Goal: Information Seeking & Learning: Learn about a topic

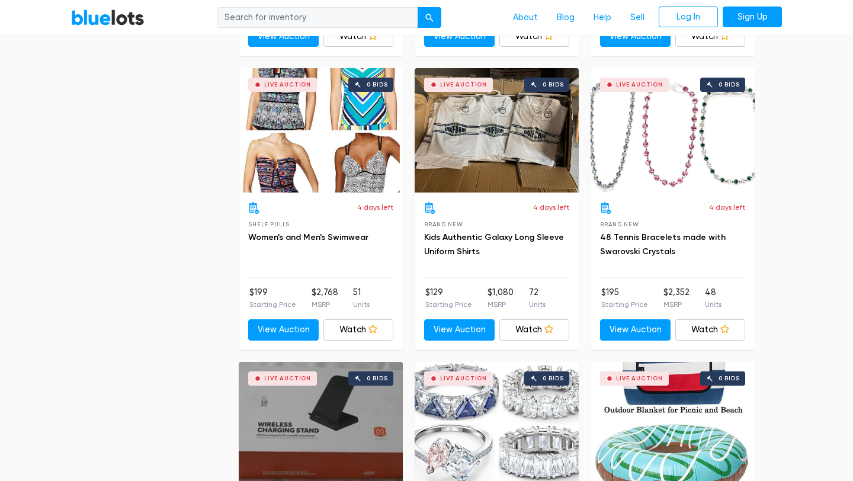
scroll to position [1798, 0]
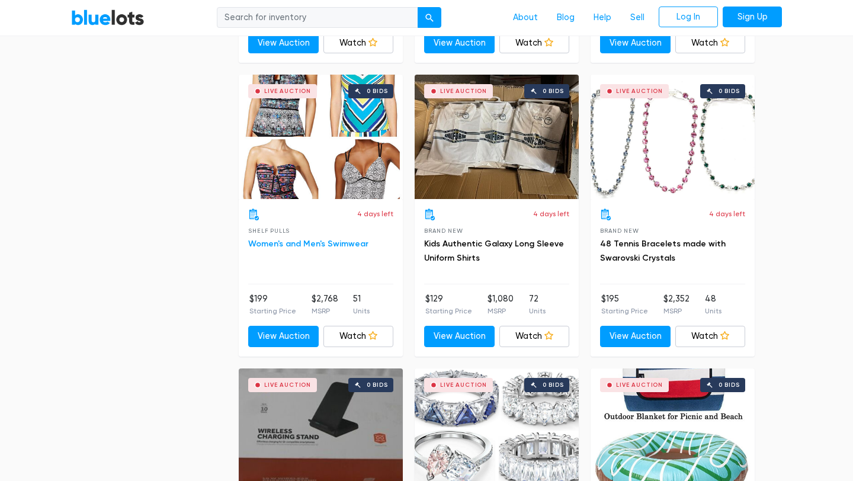
click at [316, 245] on link "Women's and Men's Swimwear" at bounding box center [308, 244] width 120 height 10
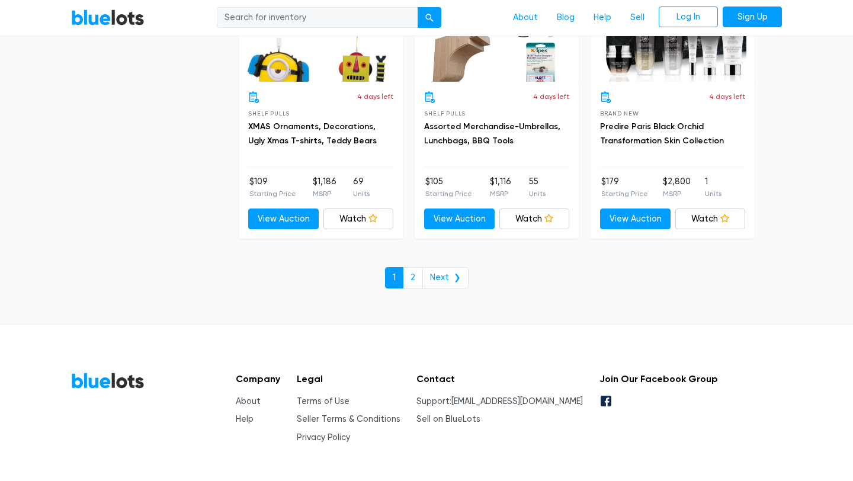
scroll to position [5181, 0]
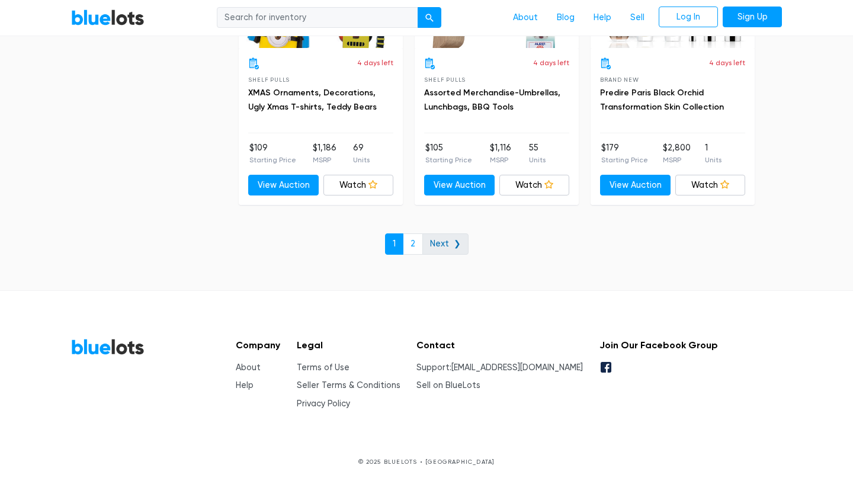
click at [437, 238] on link "Next ❯" at bounding box center [445, 243] width 46 height 21
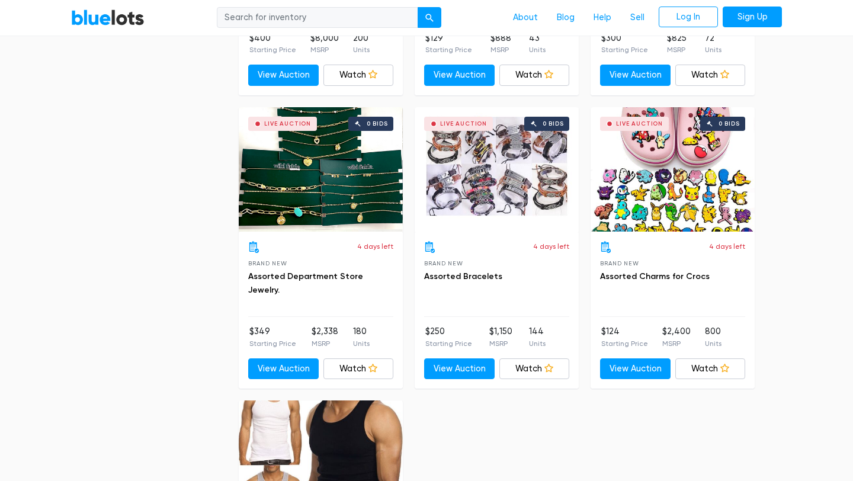
scroll to position [4164, 0]
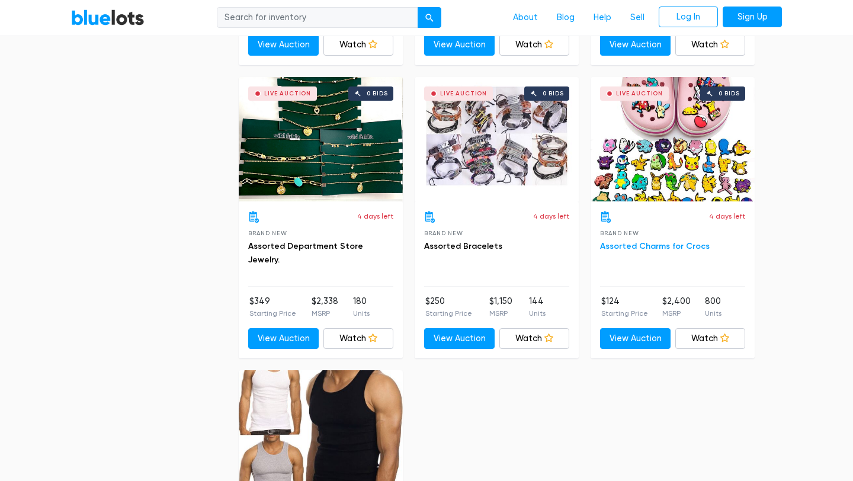
click at [643, 245] on link "Assorted Charms for Crocs" at bounding box center [655, 246] width 110 height 10
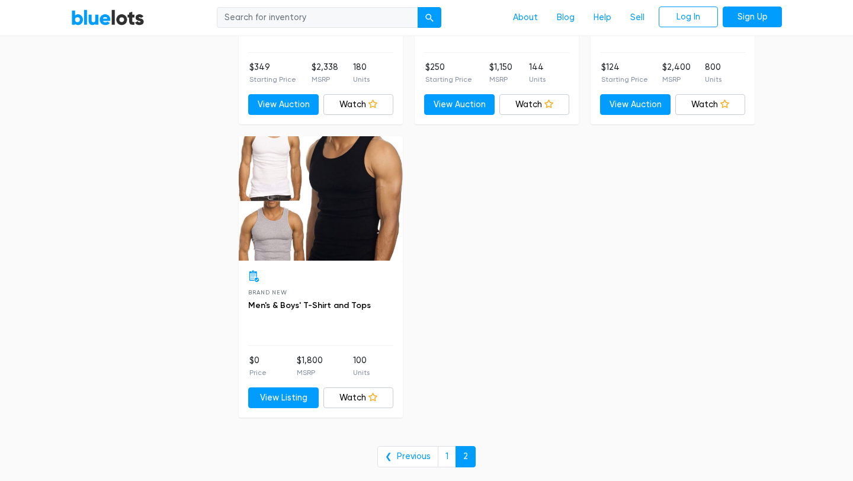
scroll to position [4387, 0]
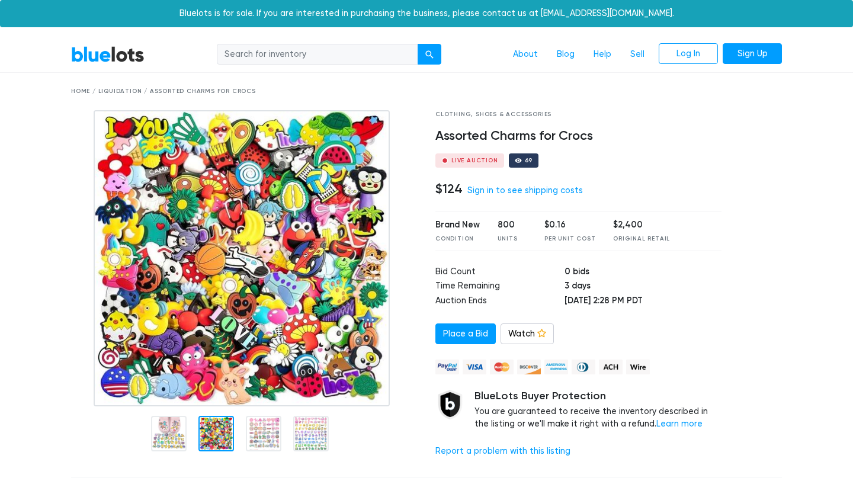
click at [222, 431] on div at bounding box center [216, 434] width 36 height 36
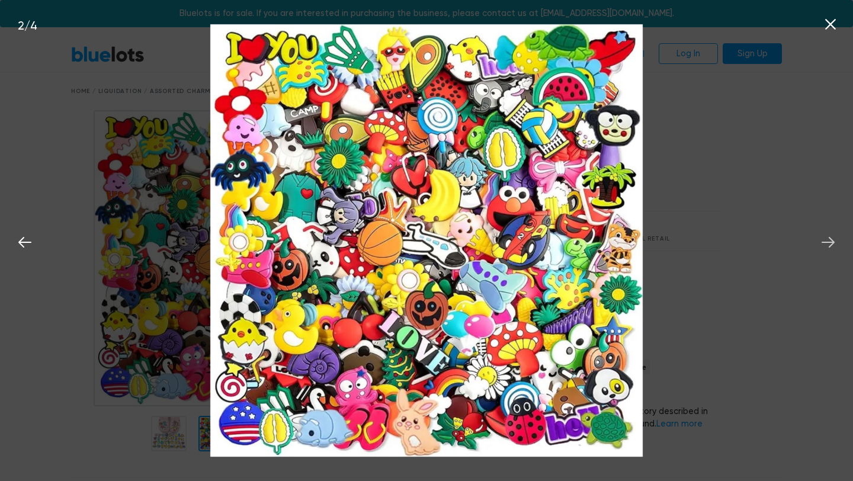
click at [826, 237] on icon at bounding box center [828, 242] width 18 height 18
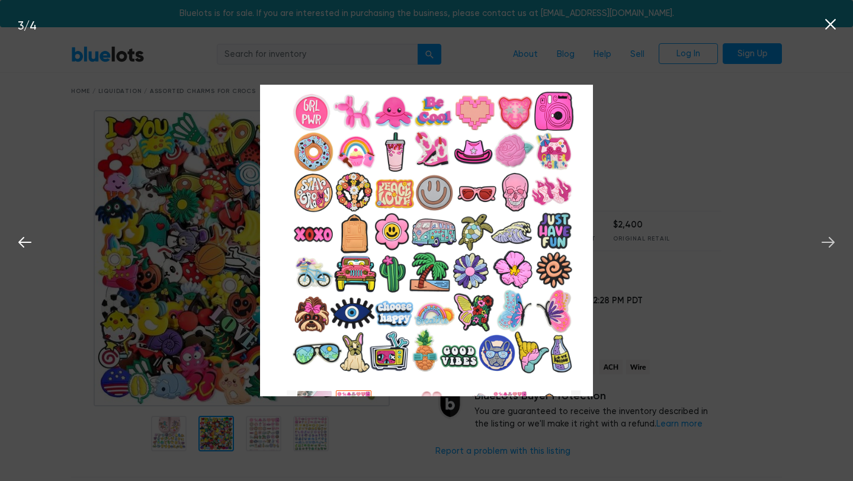
click at [826, 237] on icon at bounding box center [828, 242] width 18 height 18
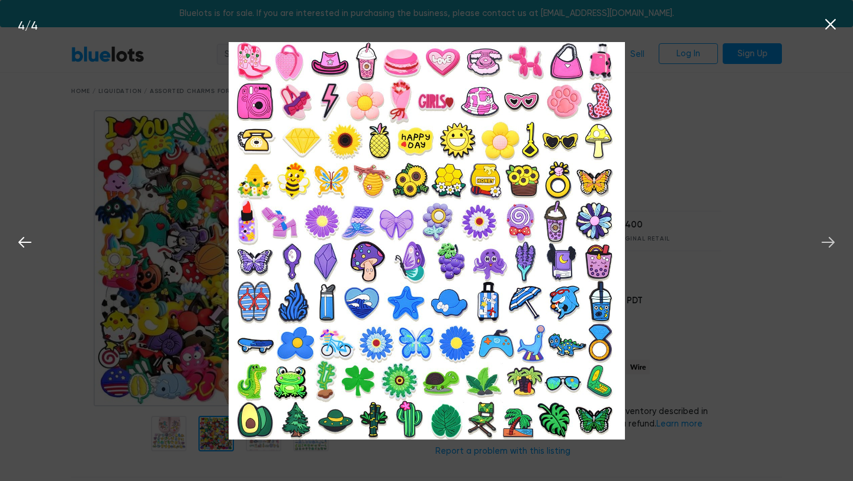
click at [826, 237] on icon at bounding box center [828, 242] width 18 height 18
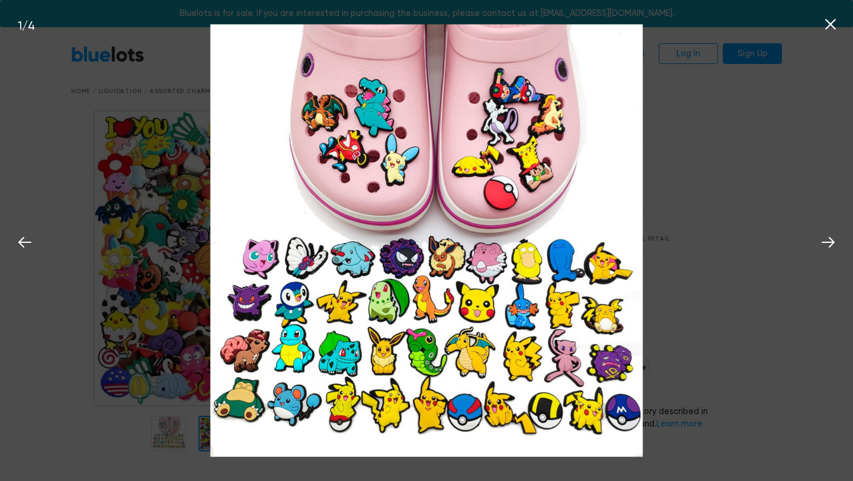
click at [821, 154] on div "1 / 4" at bounding box center [426, 240] width 853 height 481
